Goal: Transaction & Acquisition: Register for event/course

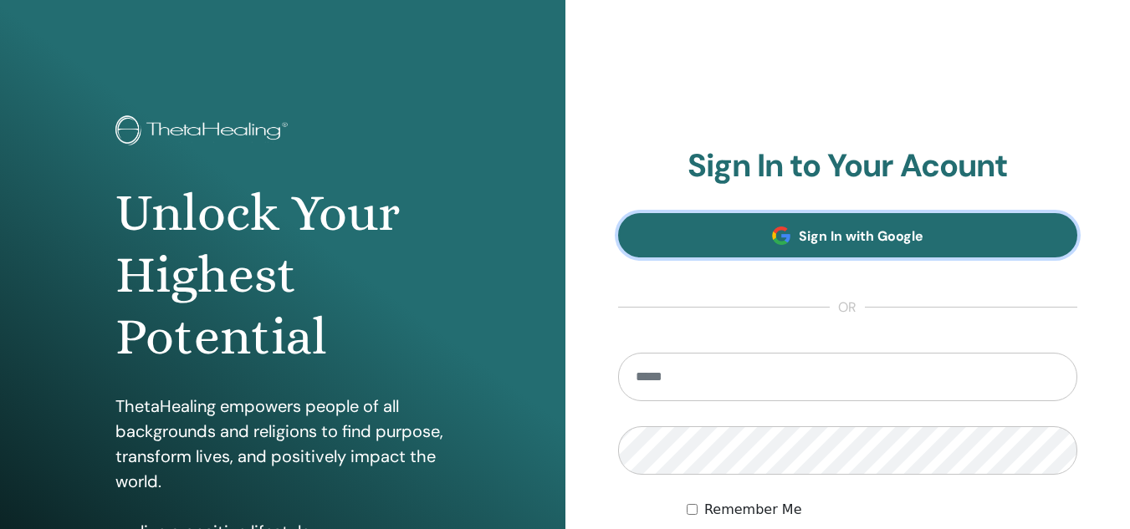
click at [831, 222] on link "Sign In with Google" at bounding box center [848, 235] width 460 height 44
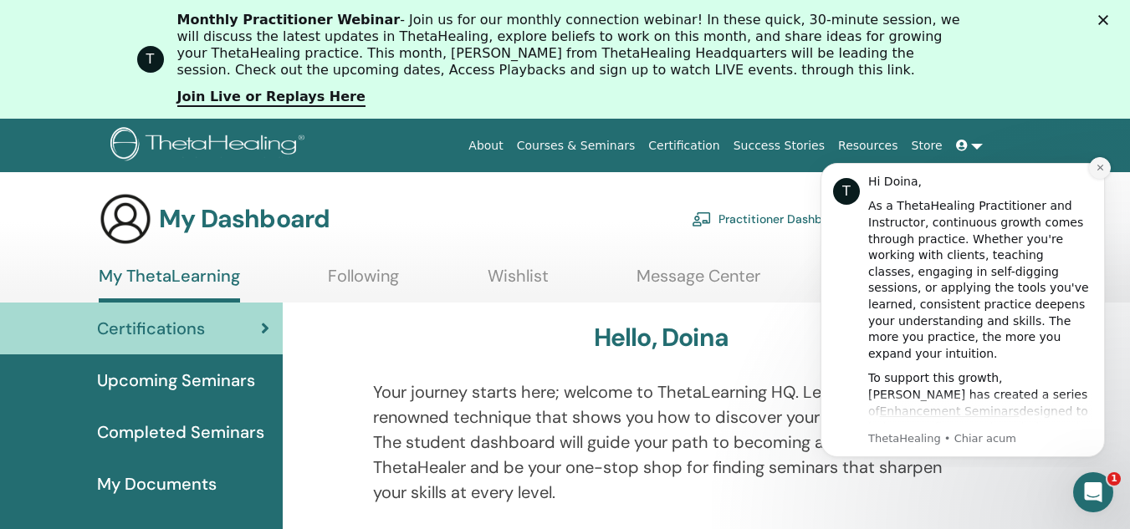
click at [1104, 160] on button "Dismiss notification" at bounding box center [1100, 168] width 22 height 22
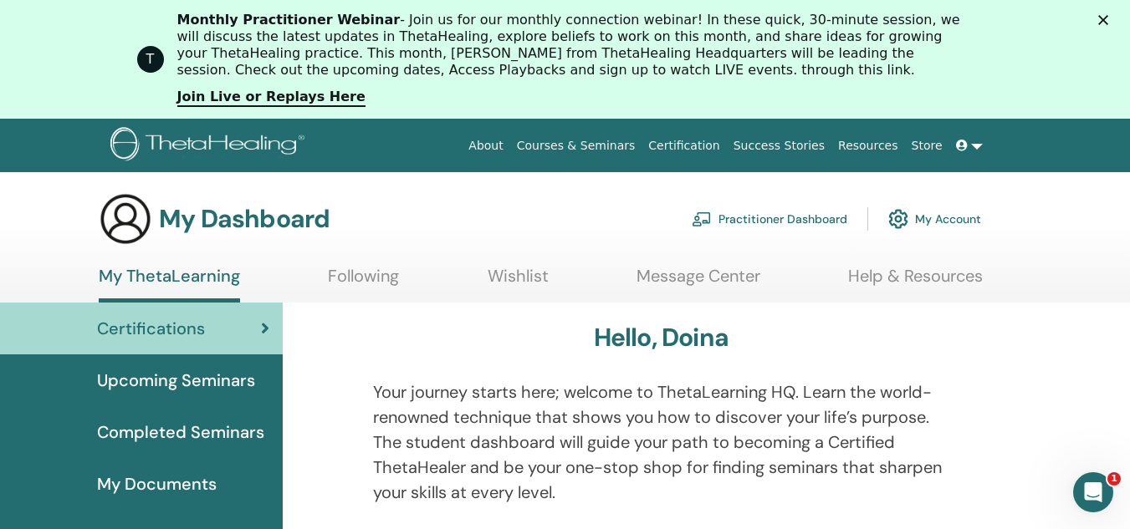
click at [415, 268] on ul "My ThetaLearning Following Wishlist Message Center Help & Resources" at bounding box center [541, 284] width 884 height 37
click at [411, 273] on ul "My ThetaLearning Following Wishlist Message Center Help & Resources" at bounding box center [541, 284] width 884 height 37
click at [222, 295] on link "My ThetaLearning" at bounding box center [169, 284] width 141 height 37
click at [232, 399] on link "Upcoming Seminars" at bounding box center [141, 381] width 283 height 52
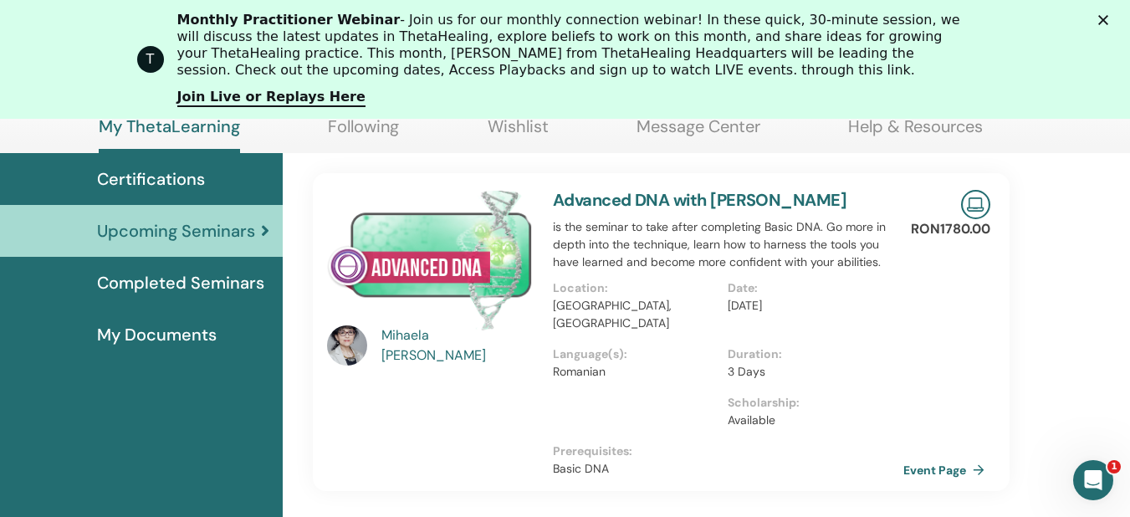
scroll to position [395, 0]
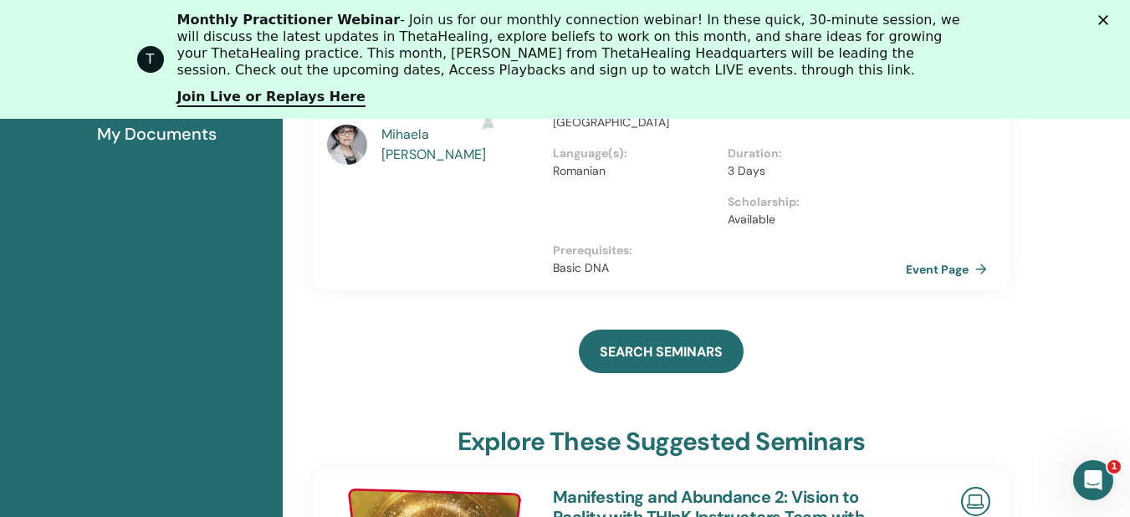
click at [949, 257] on link "Event Page" at bounding box center [950, 269] width 88 height 25
